Goal: Task Accomplishment & Management: Manage account settings

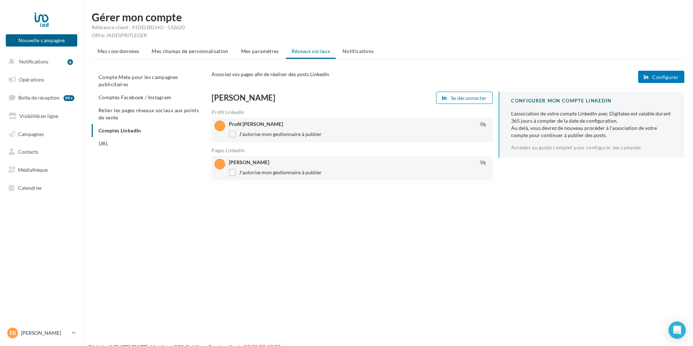
click at [665, 74] on span "Configurer" at bounding box center [665, 77] width 26 height 6
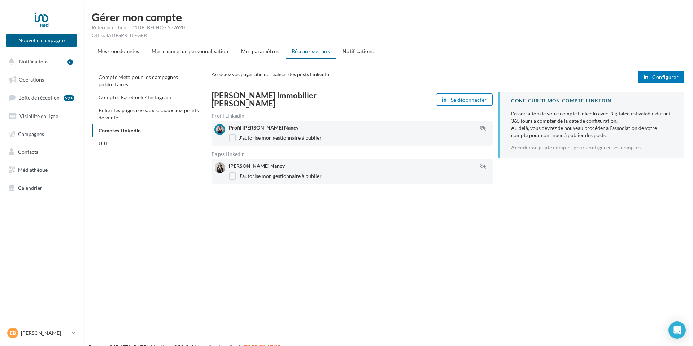
click at [660, 78] on span "Configurer" at bounding box center [665, 77] width 26 height 6
click at [186, 110] on span "Relier les pages réseaux sociaux aux points de vente" at bounding box center [149, 113] width 100 height 13
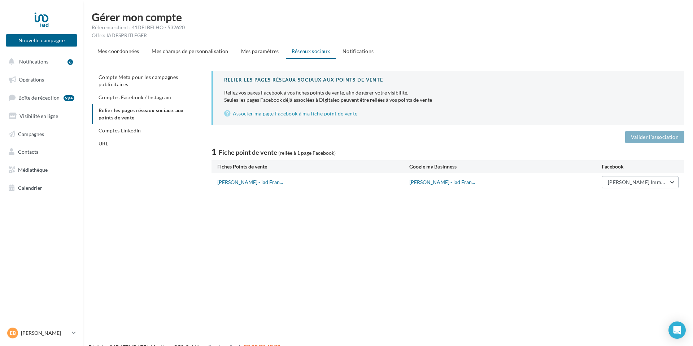
click at [671, 182] on button "Emilie Belhote Immobilier" at bounding box center [640, 182] width 77 height 12
click at [249, 114] on link "Associer ma page Facebook à ma fiche point de vente" at bounding box center [448, 113] width 449 height 9
click at [39, 62] on span "Notifications" at bounding box center [33, 61] width 29 height 6
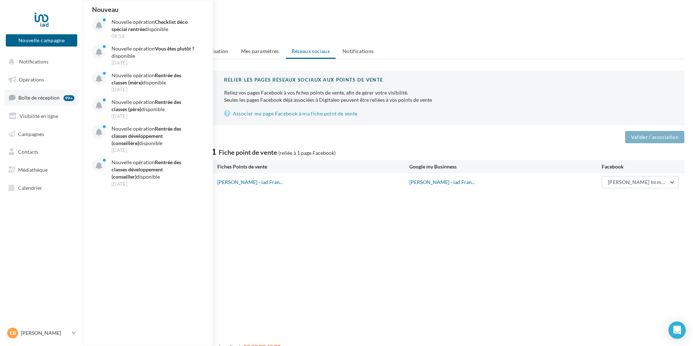
click at [36, 95] on span "Boîte de réception" at bounding box center [38, 98] width 41 height 6
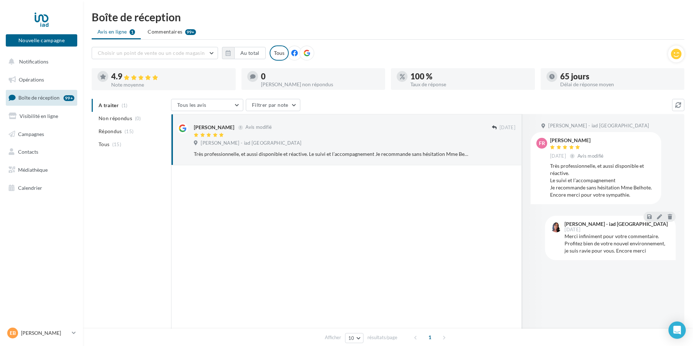
click at [309, 56] on div at bounding box center [306, 52] width 15 height 15
click at [280, 57] on div "Tous" at bounding box center [279, 52] width 19 height 15
